Goal: Task Accomplishment & Management: Complete application form

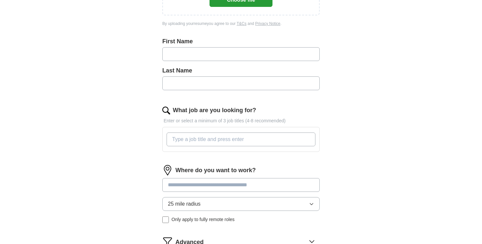
scroll to position [25, 0]
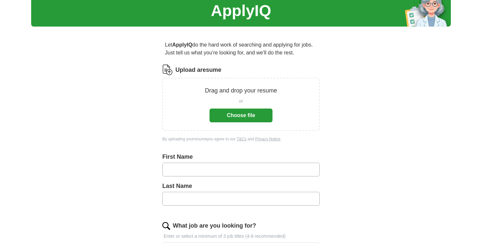
click at [239, 119] on button "Choose file" at bounding box center [241, 116] width 63 height 14
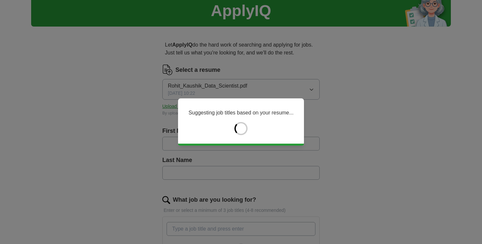
type input "*****"
type input "*******"
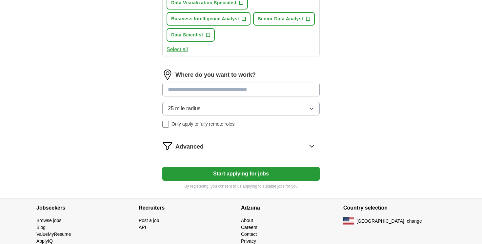
scroll to position [335, 0]
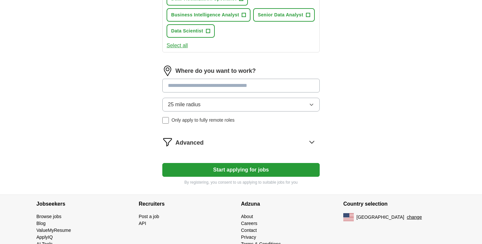
click at [213, 108] on button "25 mile radius" at bounding box center [240, 105] width 157 height 14
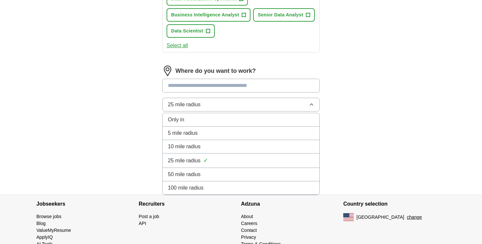
click at [203, 186] on span "100 mile radius" at bounding box center [186, 188] width 36 height 8
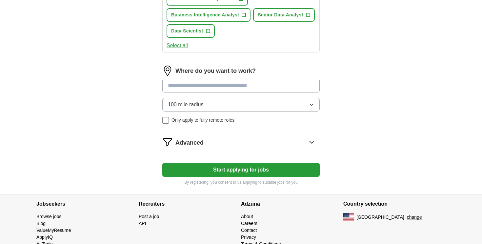
scroll to position [352, 0]
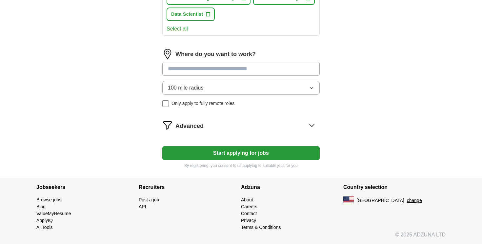
click at [197, 127] on span "Advanced" at bounding box center [189, 126] width 28 height 9
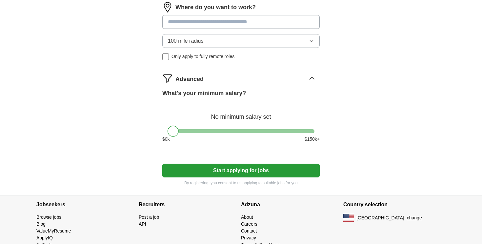
scroll to position [400, 0]
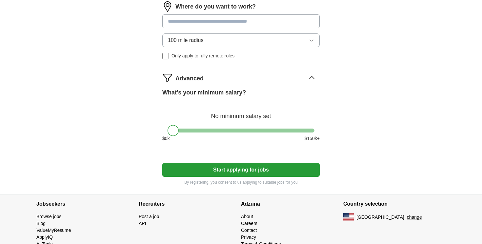
click at [244, 170] on button "Start applying for jobs" at bounding box center [240, 170] width 157 height 14
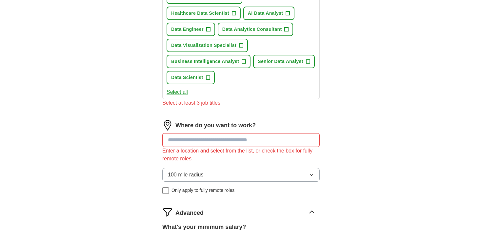
scroll to position [291, 0]
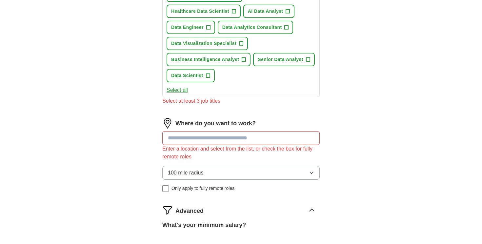
click at [231, 138] on input at bounding box center [240, 138] width 157 height 14
type input "********"
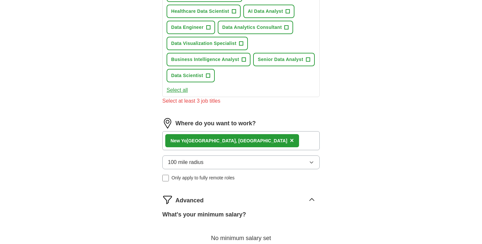
click at [267, 141] on div "[GEOGRAPHIC_DATA], [GEOGRAPHIC_DATA] ×" at bounding box center [240, 140] width 157 height 19
click at [239, 144] on div "[GEOGRAPHIC_DATA], [GEOGRAPHIC_DATA] ×" at bounding box center [240, 140] width 157 height 19
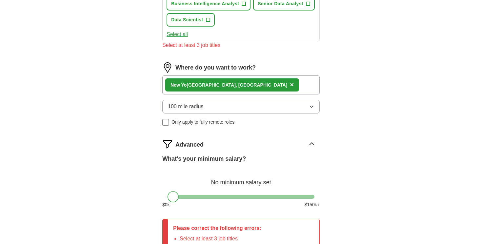
scroll to position [459, 0]
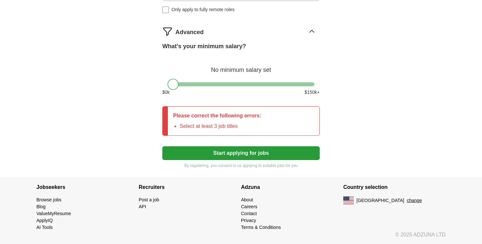
click at [232, 152] on button "Start applying for jobs" at bounding box center [240, 153] width 157 height 14
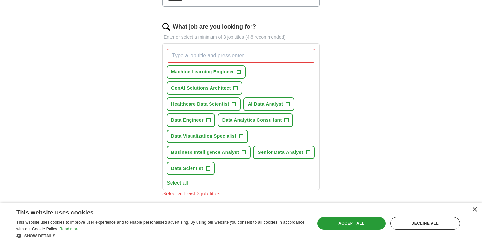
scroll to position [210, 0]
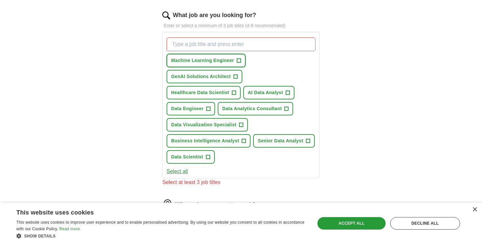
click at [202, 61] on span "Machine Learning Engineer" at bounding box center [202, 60] width 63 height 7
click at [187, 155] on span "Data Scientist" at bounding box center [187, 156] width 32 height 7
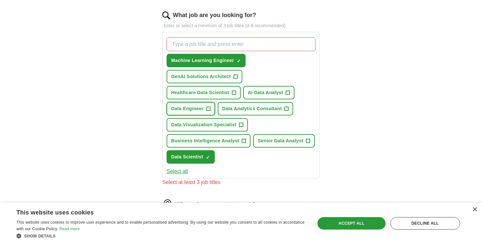
click at [194, 108] on span "Data Engineer" at bounding box center [187, 108] width 32 height 7
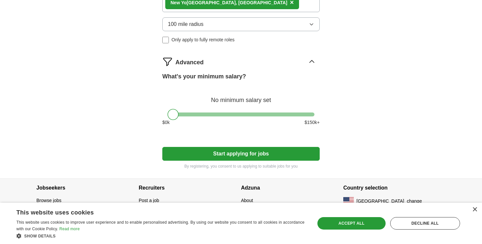
scroll to position [422, 0]
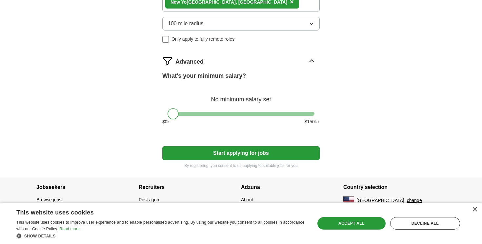
click at [252, 152] on button "Start applying for jobs" at bounding box center [240, 153] width 157 height 14
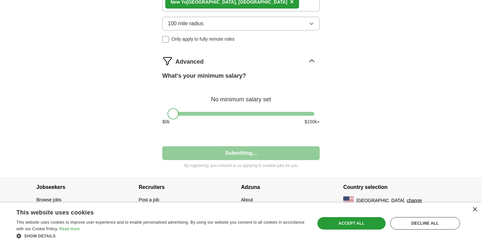
select select "**"
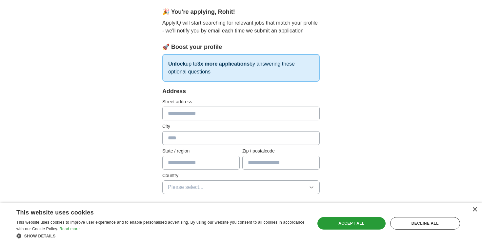
scroll to position [56, 0]
click at [225, 111] on input "text" at bounding box center [240, 113] width 157 height 14
type input "**********"
type input "********"
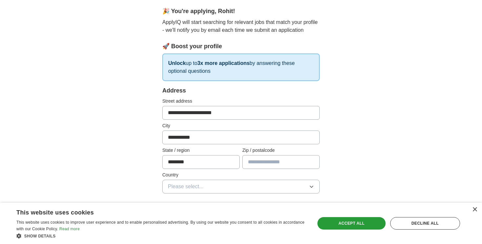
type input "*****"
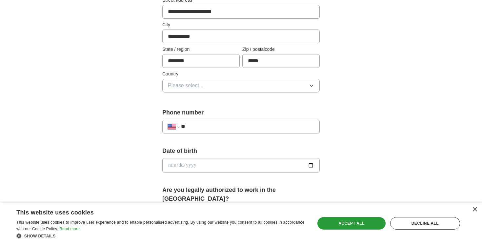
scroll to position [160, 0]
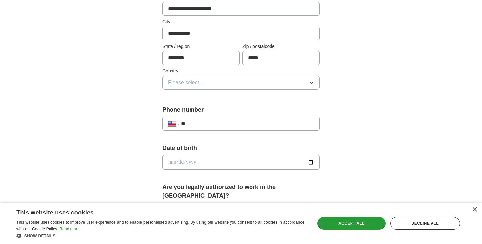
click at [256, 82] on button "Please select..." at bounding box center [240, 83] width 157 height 14
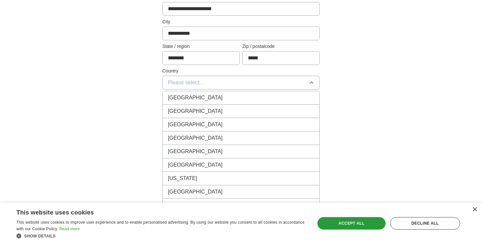
click at [241, 110] on div "[GEOGRAPHIC_DATA]" at bounding box center [241, 111] width 146 height 8
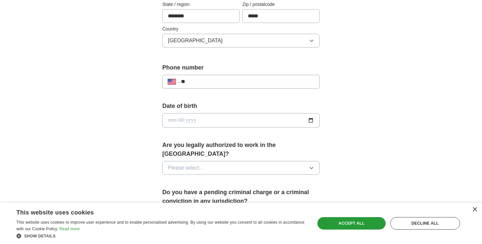
scroll to position [204, 0]
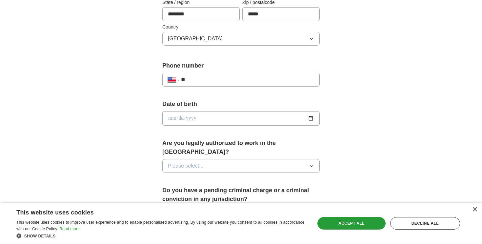
click at [220, 118] on input "date" at bounding box center [240, 118] width 157 height 14
click at [219, 76] on input "**" at bounding box center [247, 80] width 133 height 8
select select "**"
type input "**********"
click at [201, 121] on input "date" at bounding box center [240, 118] width 157 height 14
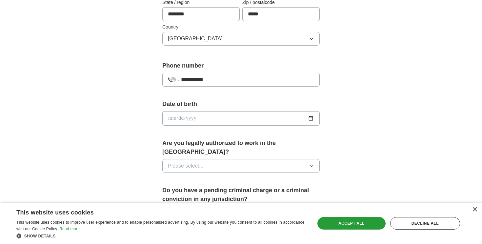
click at [310, 118] on input "date" at bounding box center [240, 118] width 157 height 14
type input "**********"
click at [188, 162] on span "Please select..." at bounding box center [186, 166] width 36 height 8
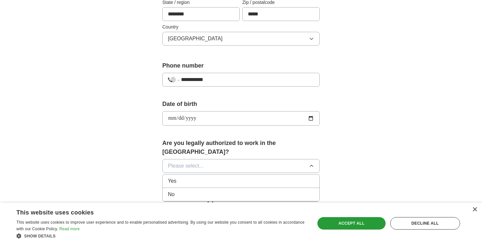
click at [187, 177] on div "Yes" at bounding box center [241, 181] width 146 height 8
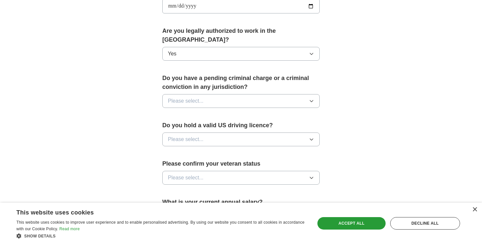
scroll to position [317, 0]
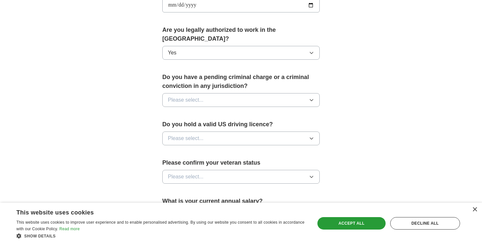
click at [231, 93] on button "Please select..." at bounding box center [240, 100] width 157 height 14
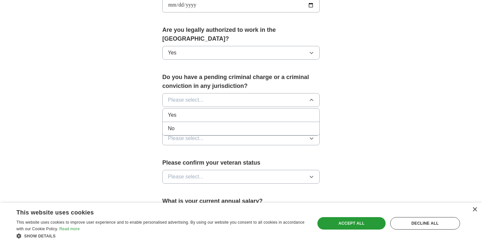
click at [223, 122] on li "No" at bounding box center [241, 128] width 157 height 13
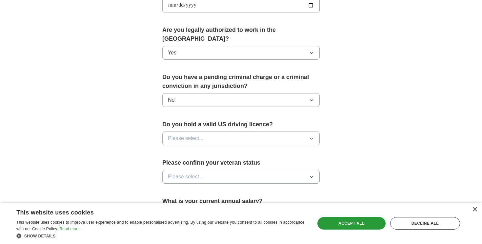
click at [217, 131] on button "Please select..." at bounding box center [240, 138] width 157 height 14
click at [213, 150] on div "Yes" at bounding box center [241, 154] width 146 height 8
click at [215, 170] on button "Please select..." at bounding box center [240, 177] width 157 height 14
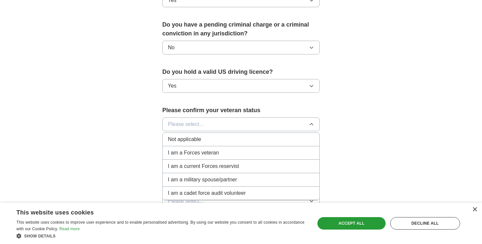
scroll to position [371, 0]
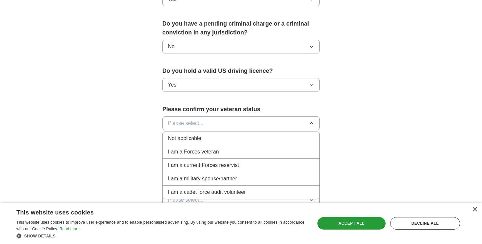
click at [216, 135] on li "Not applicable" at bounding box center [241, 138] width 157 height 13
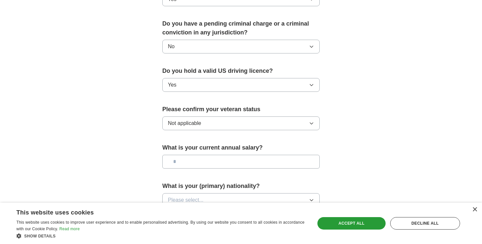
scroll to position [382, 0]
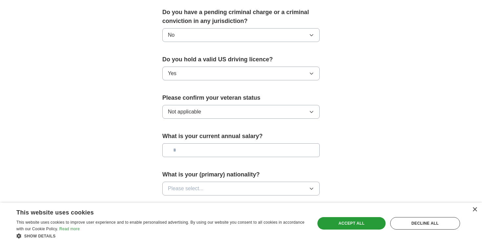
click at [214, 143] on input "text" at bounding box center [240, 150] width 157 height 14
type input "*******"
click at [191, 185] on span "Please select..." at bounding box center [186, 189] width 36 height 8
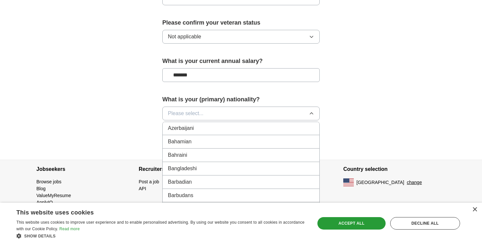
scroll to position [164, 0]
click at [194, 109] on button "Please select..." at bounding box center [240, 114] width 157 height 14
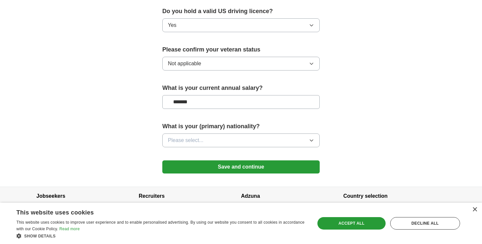
click at [193, 136] on span "Please select..." at bounding box center [186, 140] width 36 height 8
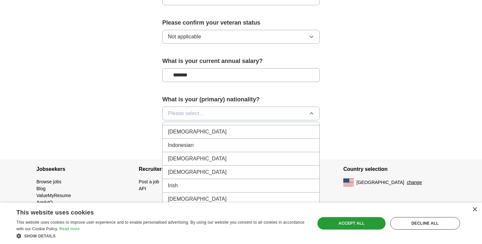
scroll to position [1069, 0]
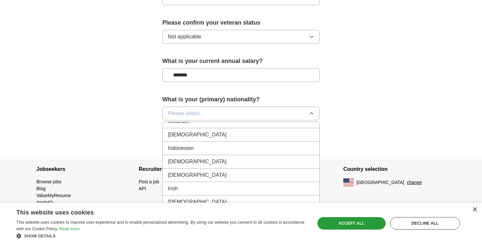
click at [235, 131] on div "[DEMOGRAPHIC_DATA]" at bounding box center [241, 135] width 146 height 8
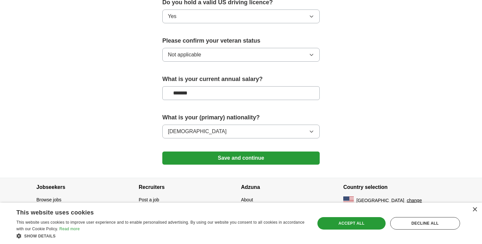
scroll to position [431, 0]
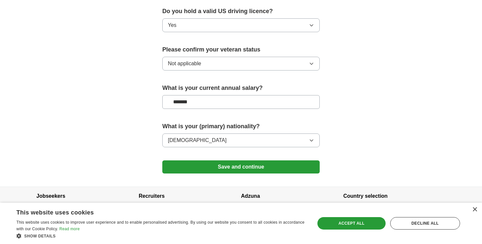
click at [242, 160] on button "Save and continue" at bounding box center [240, 166] width 157 height 13
